Goal: Find specific page/section: Locate a particular part of the current website

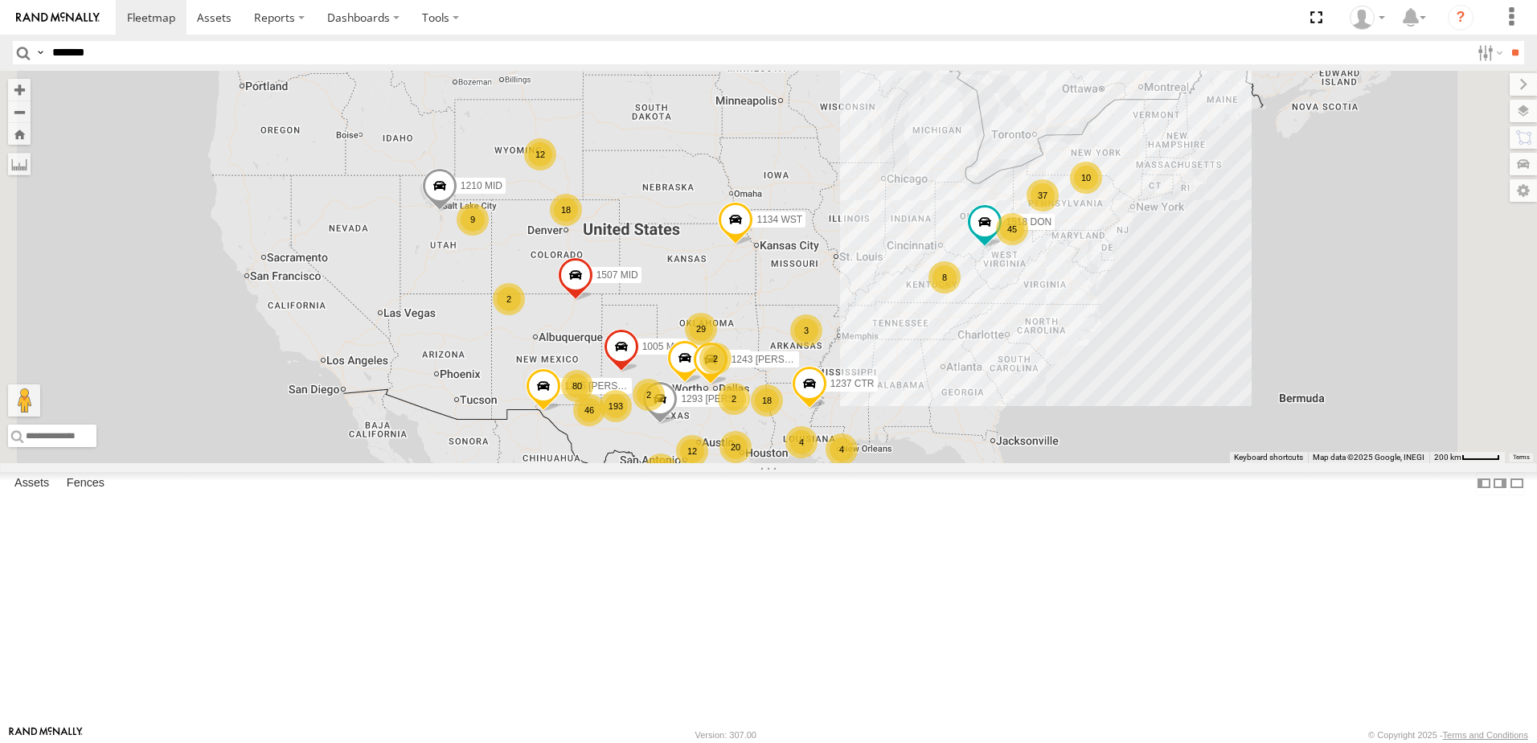
type input "*******"
click at [1505, 41] on input "**" at bounding box center [1514, 52] width 18 height 23
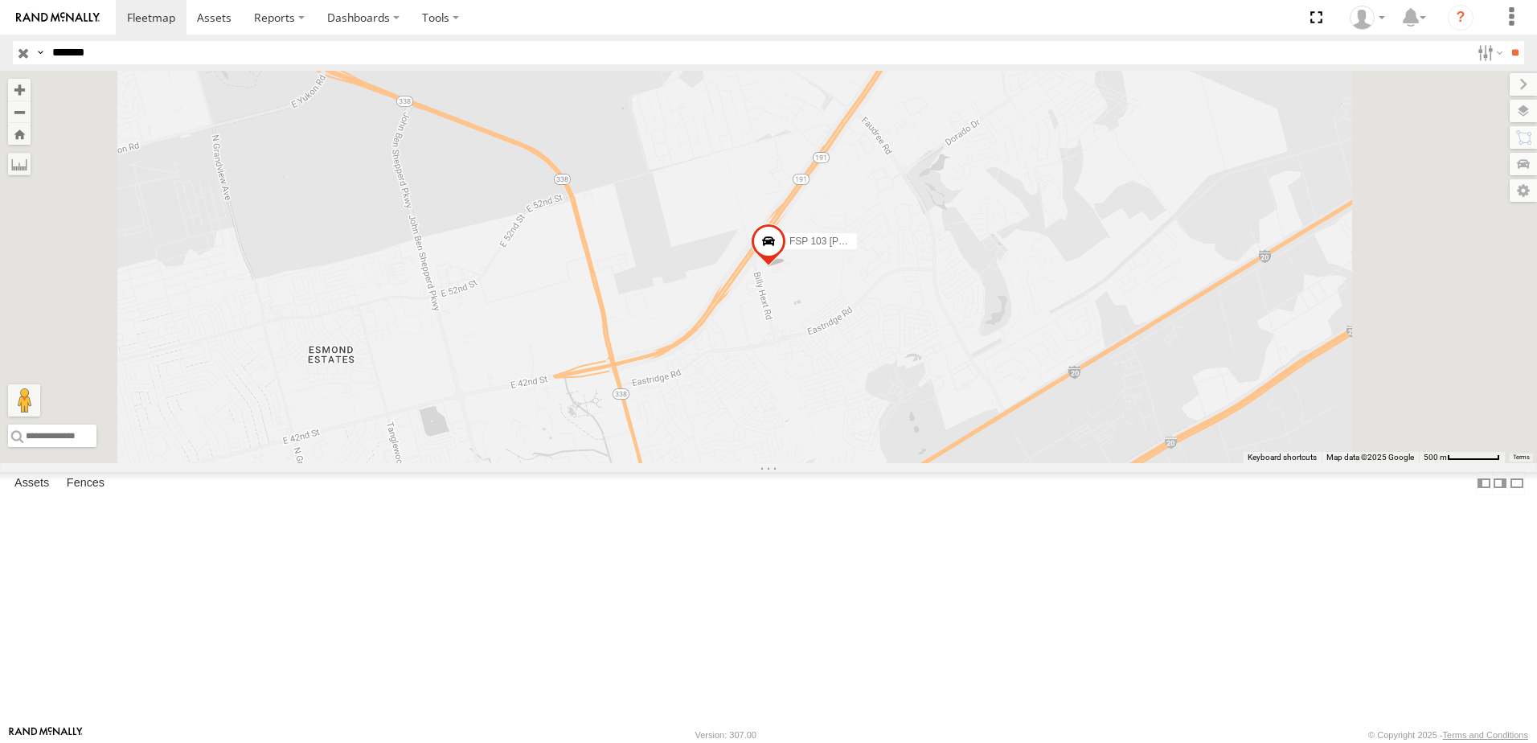
click at [909, 247] on span "FSP 103 [PERSON_NAME]" at bounding box center [849, 240] width 120 height 11
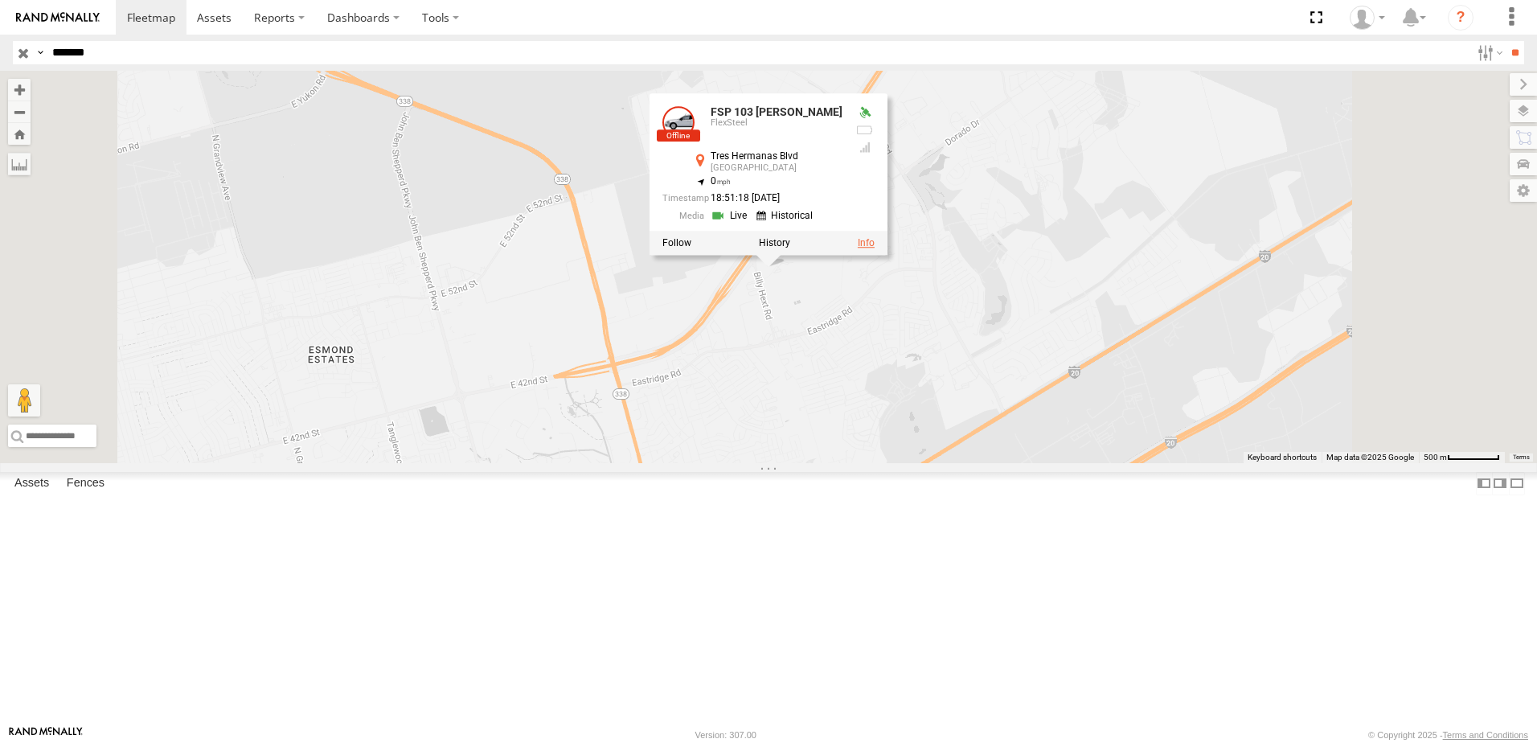
click at [874, 248] on link at bounding box center [866, 242] width 17 height 11
